Goal: Find specific page/section

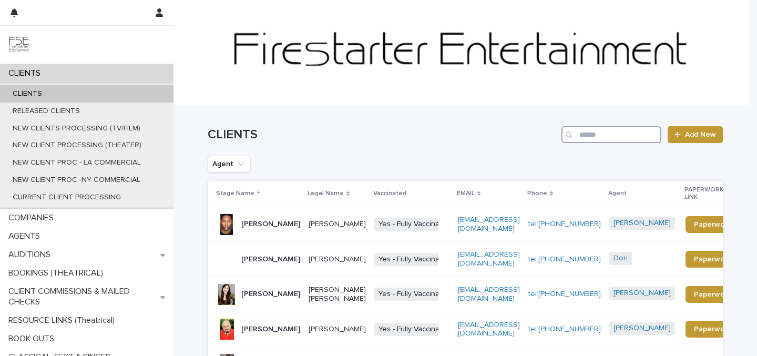
click at [578, 130] on input "Search" at bounding box center [612, 134] width 100 height 17
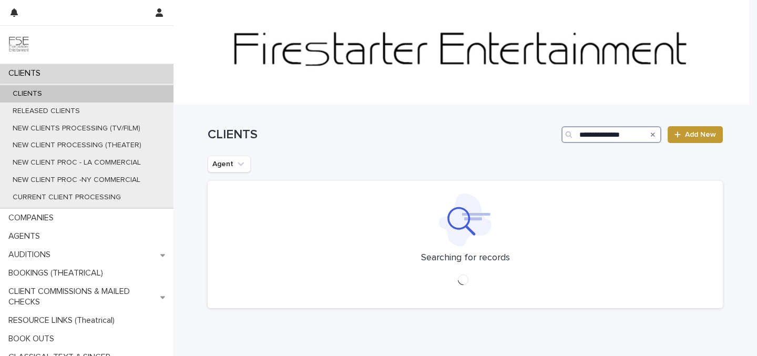
type input "**********"
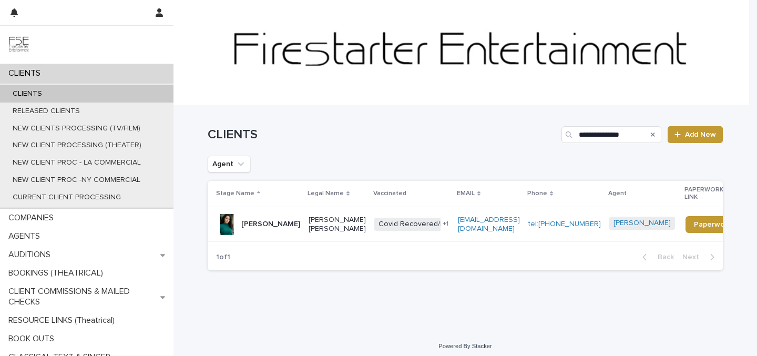
click at [251, 226] on p "[PERSON_NAME]" at bounding box center [270, 224] width 59 height 9
